Goal: Information Seeking & Learning: Check status

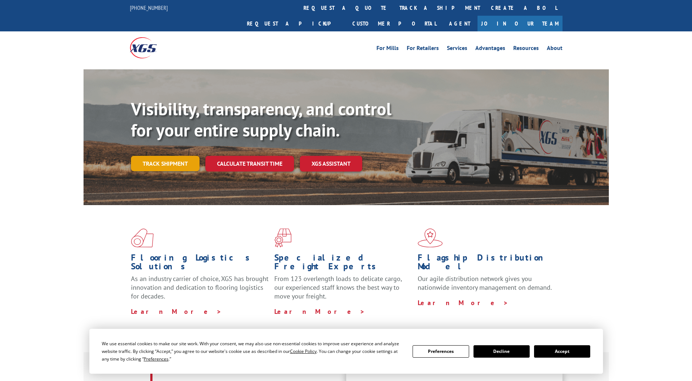
click at [177, 156] on link "Track shipment" at bounding box center [165, 163] width 69 height 15
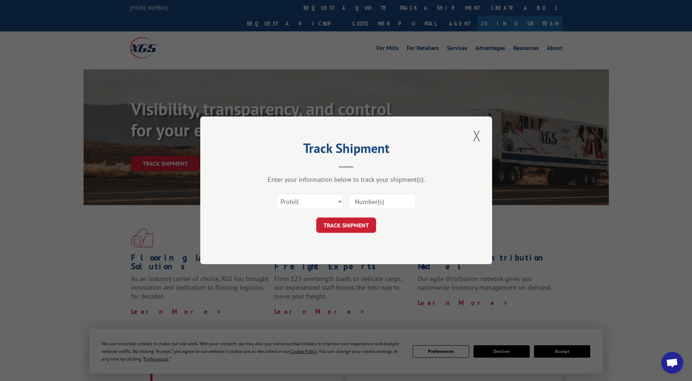
click at [323, 191] on div "Select category... Probill BOL PO" at bounding box center [346, 202] width 219 height 24
click at [323, 196] on select "Select category... Probill BOL PO" at bounding box center [309, 201] width 67 height 15
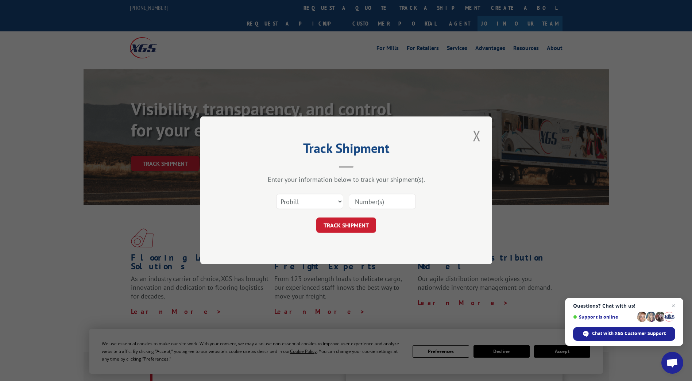
click at [294, 140] on div "Track Shipment Enter your information below to track your shipment(s). Select c…" at bounding box center [346, 190] width 292 height 148
click at [361, 198] on input at bounding box center [382, 201] width 67 height 15
type input "15095818"
click button "TRACK SHIPMENT" at bounding box center [346, 225] width 60 height 15
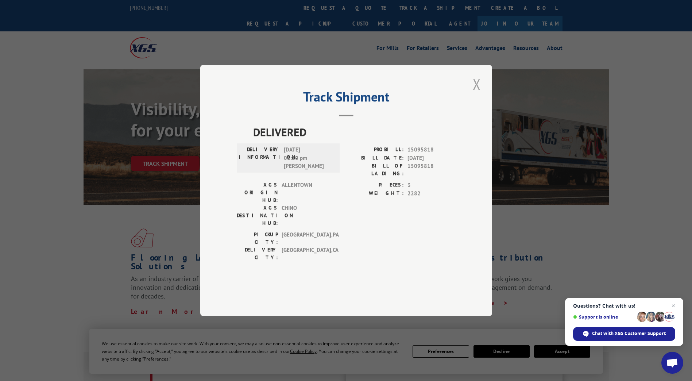
click at [475, 94] on button "Close modal" at bounding box center [477, 84] width 12 height 20
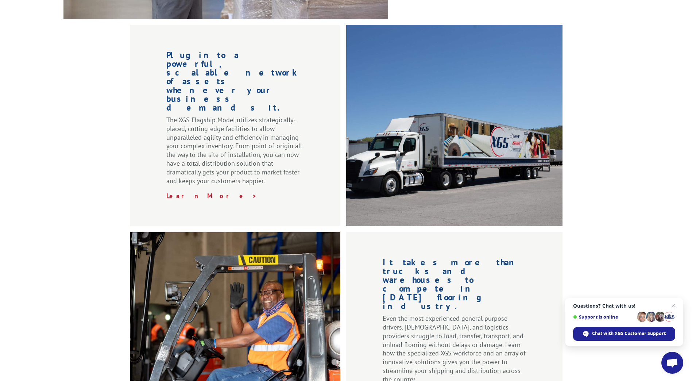
scroll to position [1063, 0]
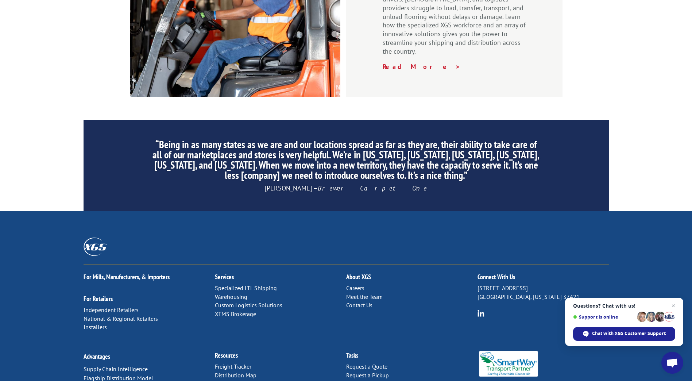
click at [365, 301] on link "Contact Us" at bounding box center [359, 304] width 26 height 7
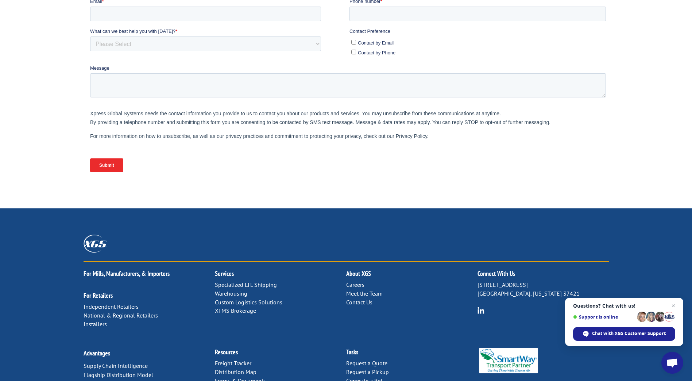
scroll to position [258, 0]
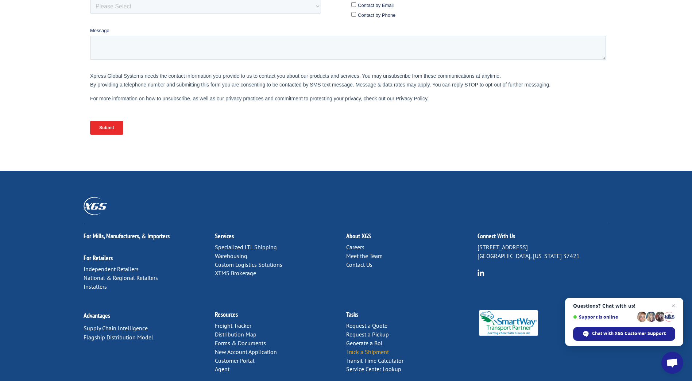
click at [368, 348] on link "Track a Shipment" at bounding box center [367, 351] width 43 height 7
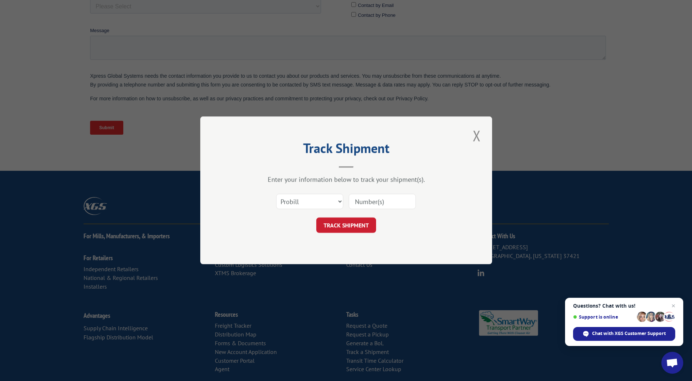
click at [483, 135] on div "Track Shipment Enter your information below to track your shipment(s). Select c…" at bounding box center [346, 190] width 292 height 148
click at [480, 136] on button "Close modal" at bounding box center [477, 136] width 12 height 20
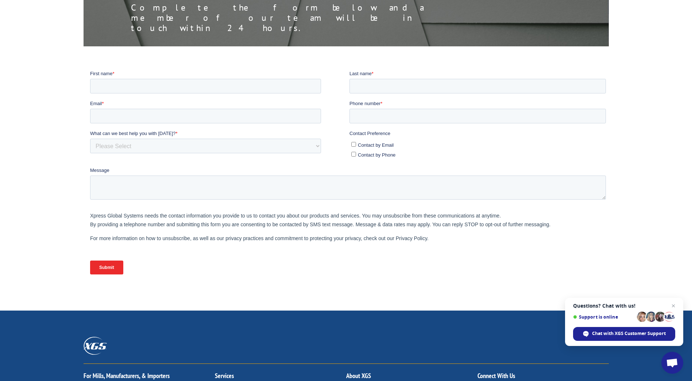
scroll to position [0, 0]
